Goal: Book appointment/travel/reservation

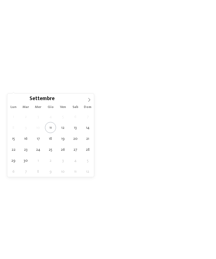
click at [90, 99] on icon at bounding box center [89, 100] width 4 height 4
click at [88, 100] on icon at bounding box center [89, 100] width 4 height 4
click at [90, 100] on icon at bounding box center [89, 100] width 4 height 4
click at [12, 100] on icon at bounding box center [12, 100] width 4 height 4
type div "[DATE]"
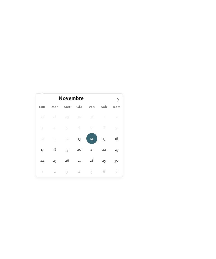
type div "[DATE]"
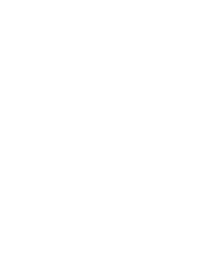
click at [113, 53] on span "I miei desideri" at bounding box center [110, 51] width 19 height 4
click at [187, 121] on div at bounding box center [187, 124] width 6 height 6
click at [185, 56] on div at bounding box center [187, 56] width 6 height 6
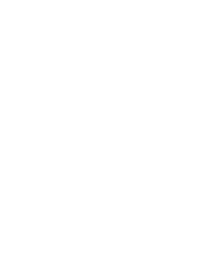
click at [98, 43] on div at bounding box center [97, 45] width 6 height 6
click at [167, 218] on div "accetta" at bounding box center [107, 223] width 163 height 11
click at [199, 56] on link "trova l’hotel" at bounding box center [194, 51] width 27 height 10
